Goal: Information Seeking & Learning: Learn about a topic

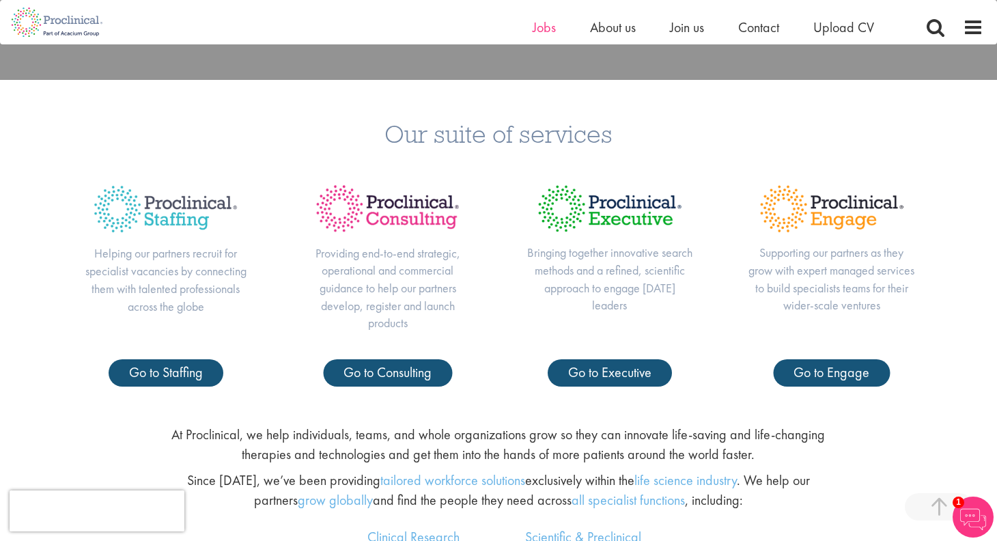
scroll to position [527, 0]
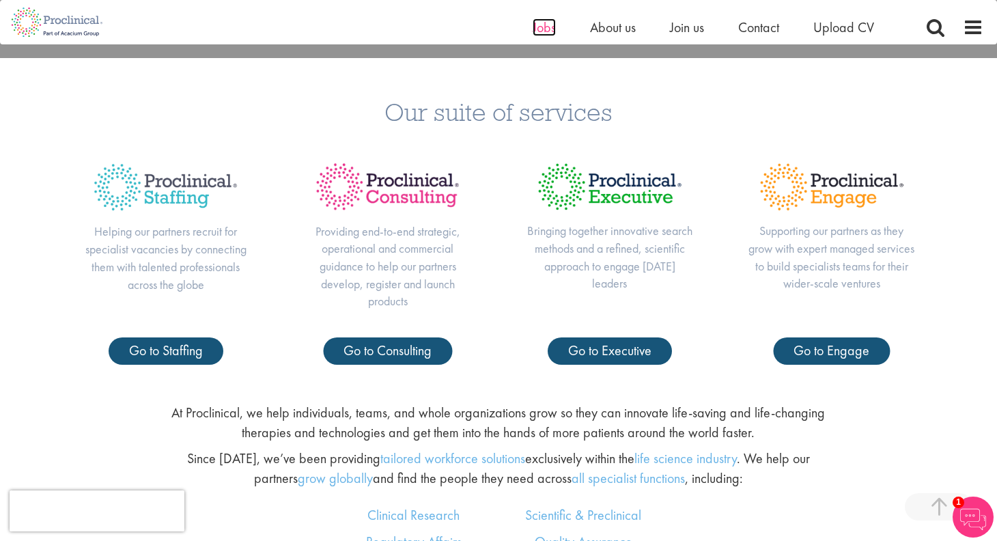
click at [542, 26] on span "Jobs" at bounding box center [544, 27] width 23 height 18
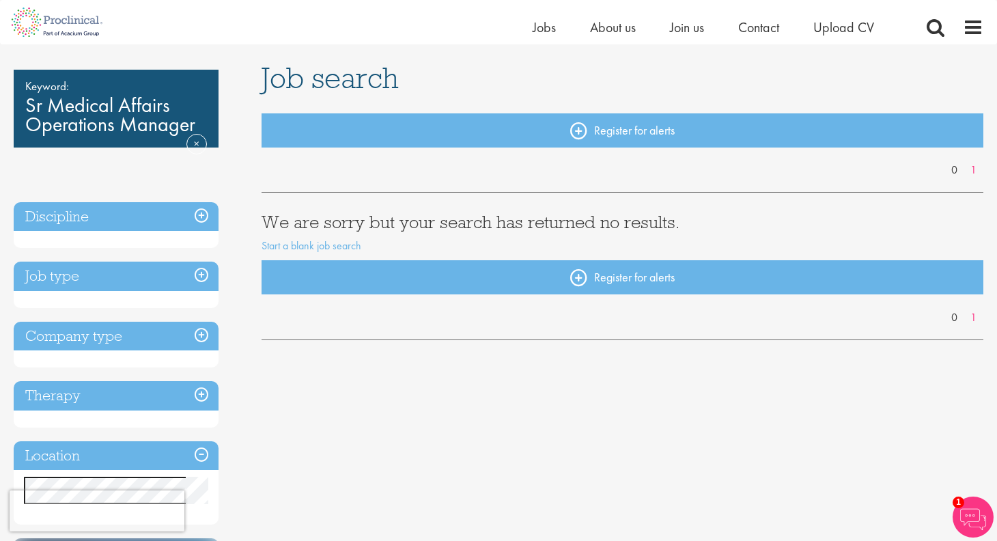
scroll to position [83, 0]
click at [543, 28] on span "Jobs" at bounding box center [544, 27] width 23 height 18
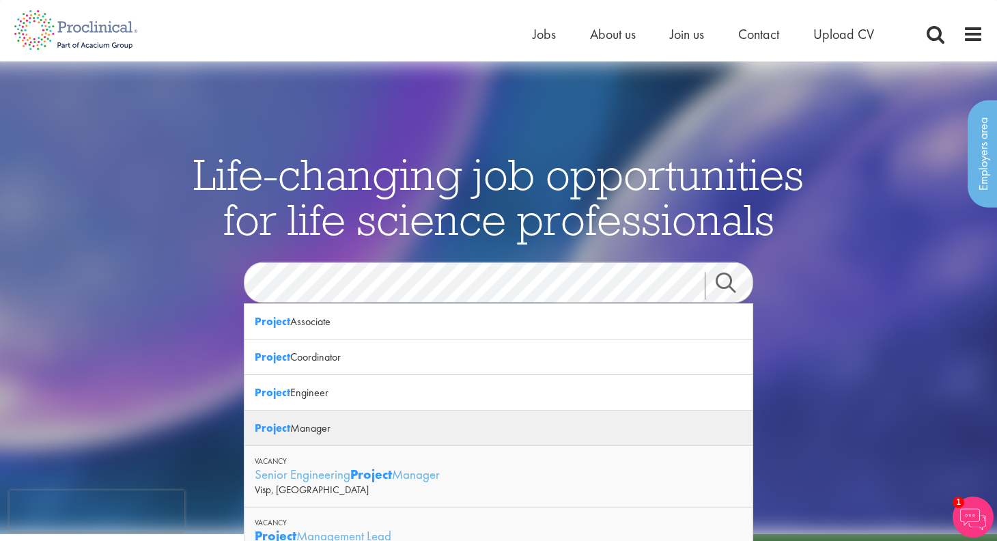
click at [281, 431] on strong "Project" at bounding box center [273, 428] width 36 height 14
